Goal: Check status: Check status

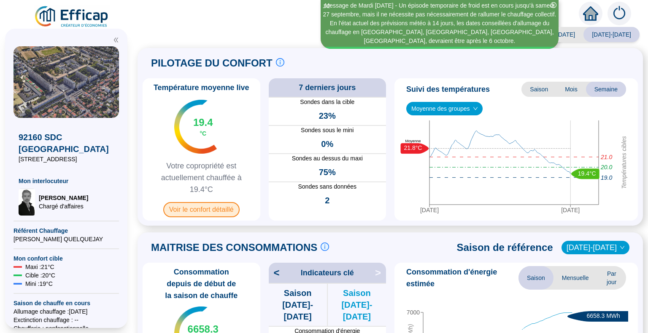
click at [218, 210] on span "Voir le confort détaillé" at bounding box center [201, 209] width 76 height 15
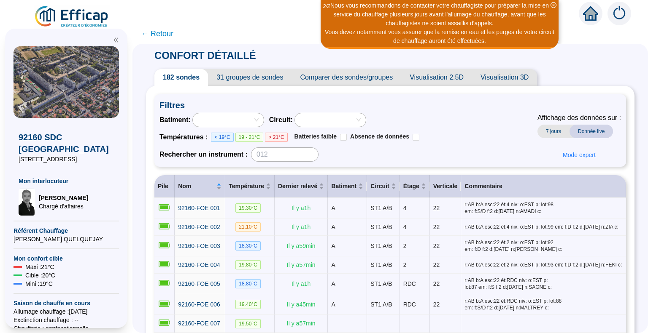
click at [268, 73] on span "31 groupes de sondes" at bounding box center [249, 77] width 83 height 17
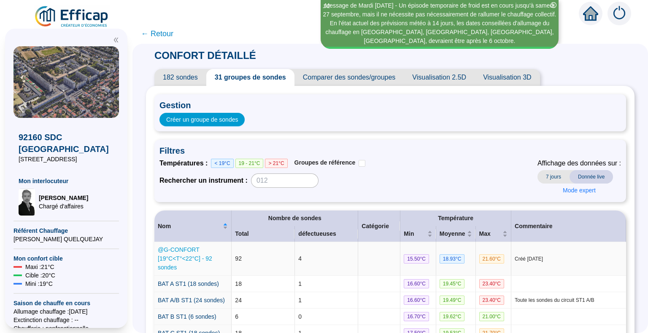
click at [191, 251] on link "@G-CONFORT [19°C<T°<22°C] - 92 sondes" at bounding box center [185, 259] width 54 height 24
